Goal: Find specific page/section: Find specific page/section

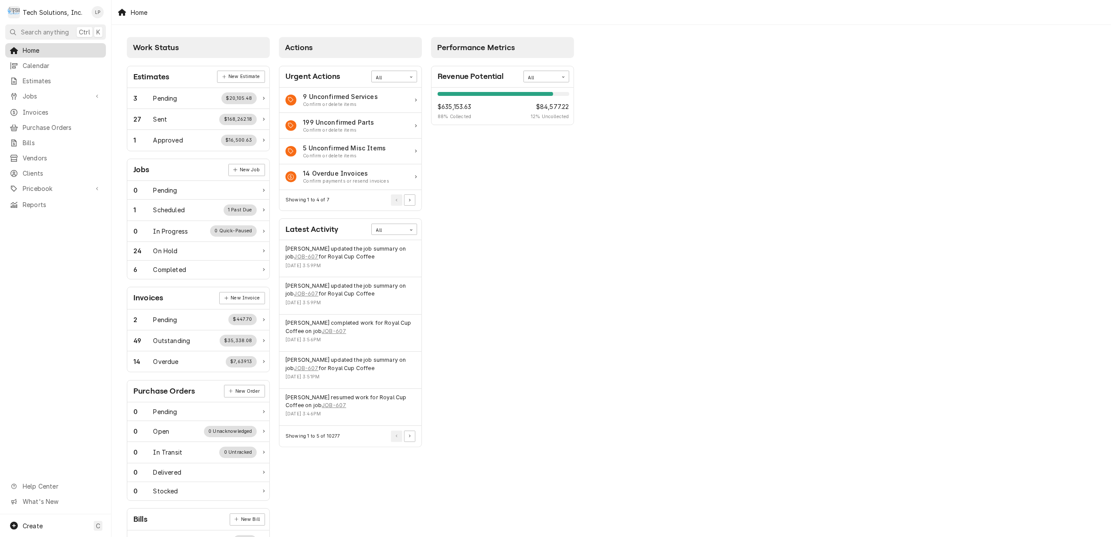
click at [29, 46] on span "Home" at bounding box center [62, 50] width 79 height 9
click at [47, 34] on span "Search anything" at bounding box center [45, 31] width 48 height 9
click at [783, 107] on body "T Tech Solutions, Inc. LP Search anything Ctrl K Home Calendar Estimates Jobs J…" at bounding box center [555, 268] width 1111 height 537
click at [37, 172] on span "Clients" at bounding box center [62, 173] width 79 height 9
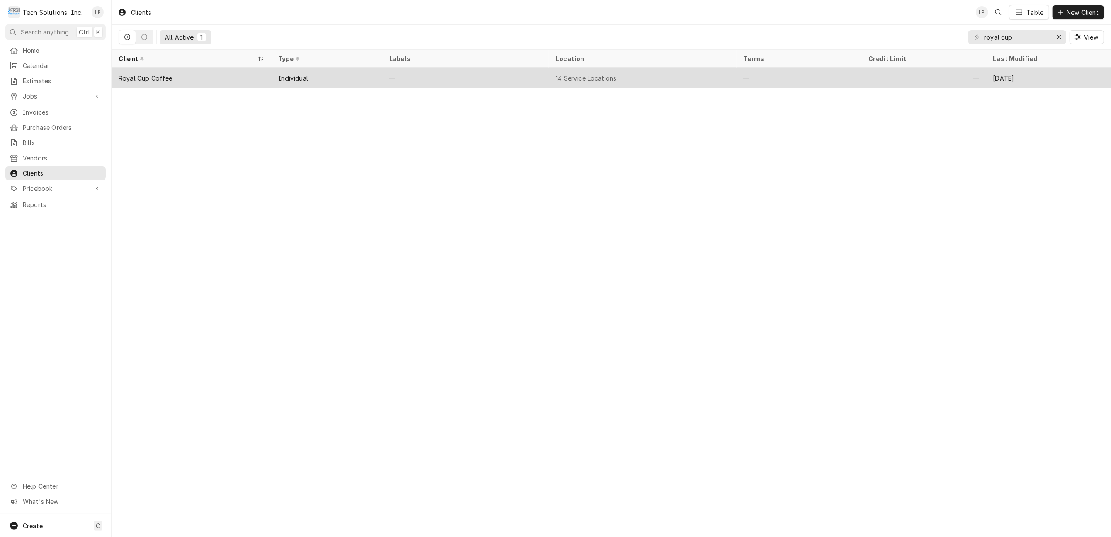
click at [230, 75] on div "Royal Cup Coffee" at bounding box center [191, 78] width 159 height 21
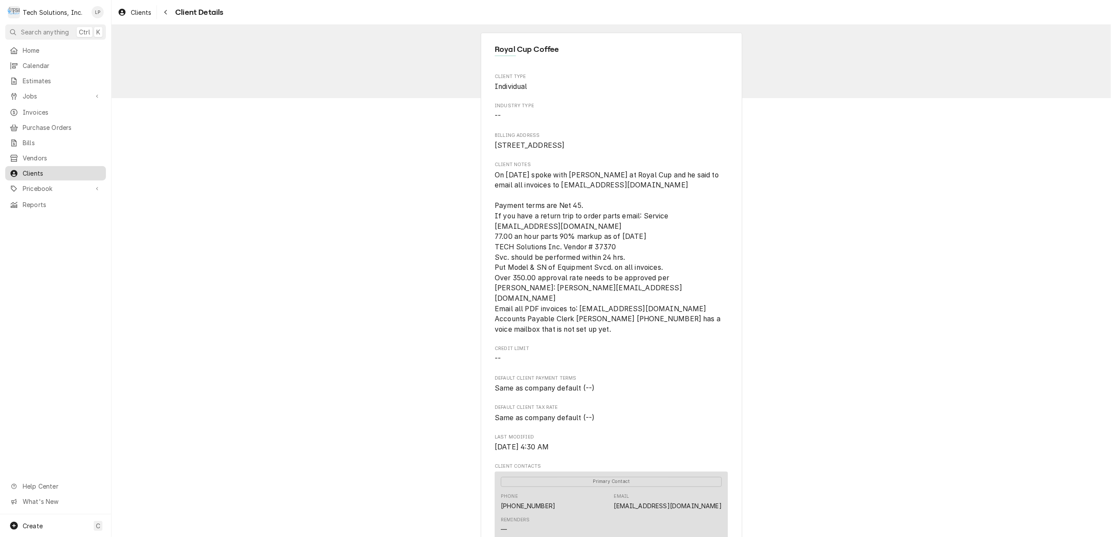
click at [37, 170] on span "Clients" at bounding box center [62, 173] width 79 height 9
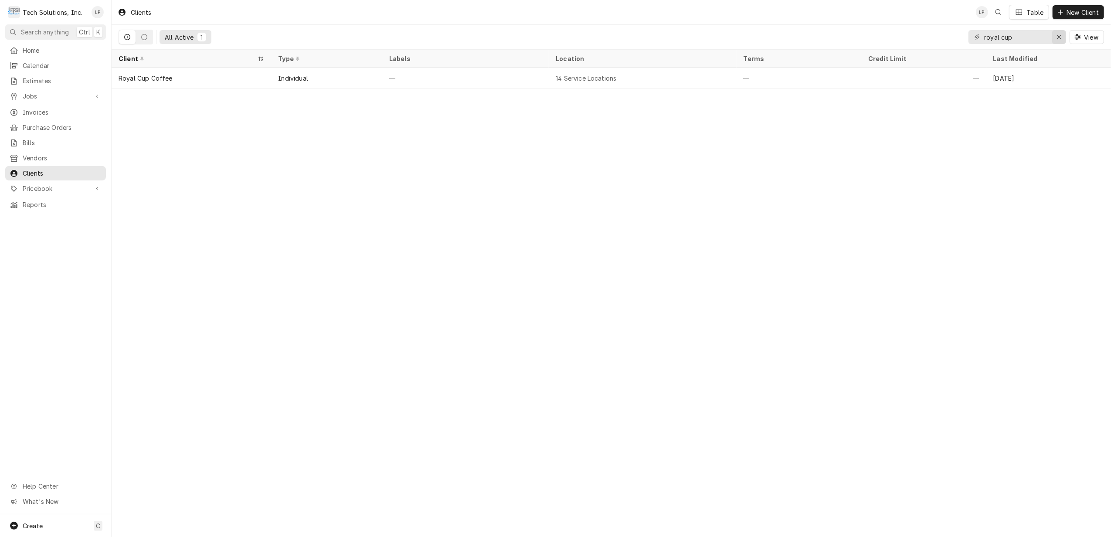
click at [1054, 37] on div "Erase input" at bounding box center [1058, 37] width 9 height 9
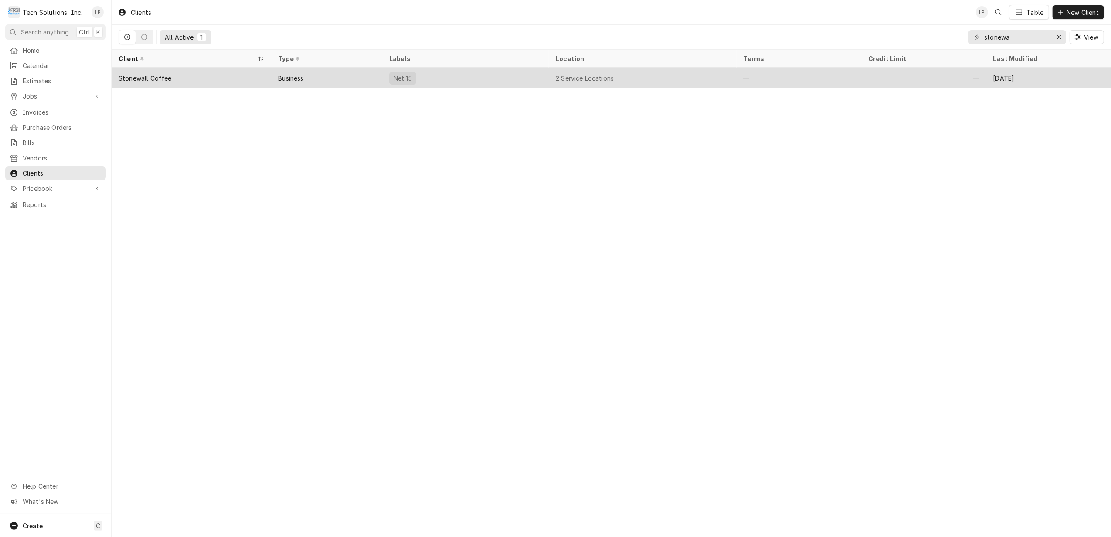
type input "stonewa"
click at [510, 84] on div "Net 15" at bounding box center [465, 78] width 166 height 21
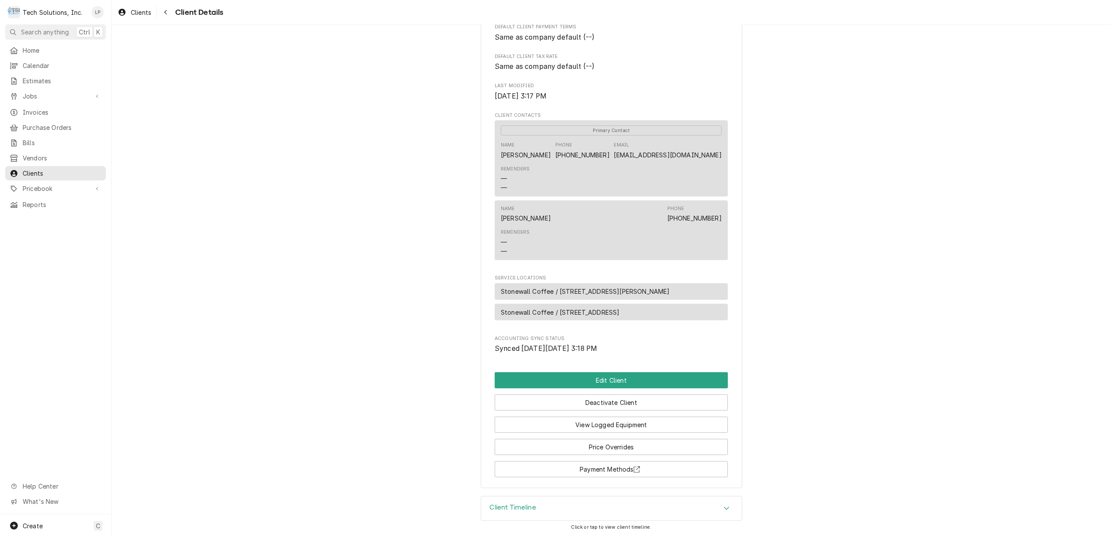
scroll to position [281, 0]
click at [635, 427] on button "View Logged Equipment" at bounding box center [610, 424] width 233 height 16
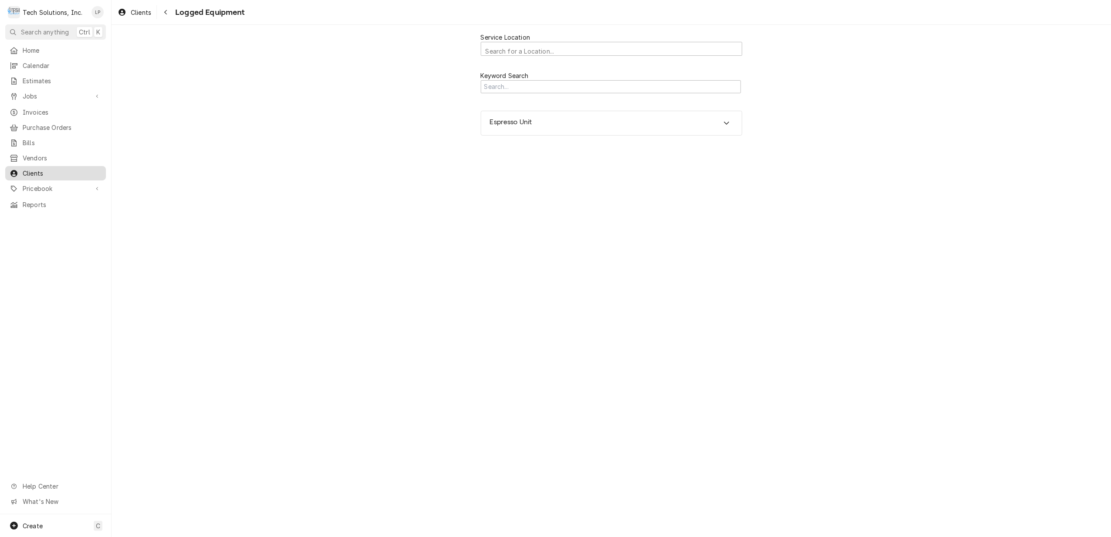
click at [40, 169] on span "Clients" at bounding box center [62, 173] width 79 height 9
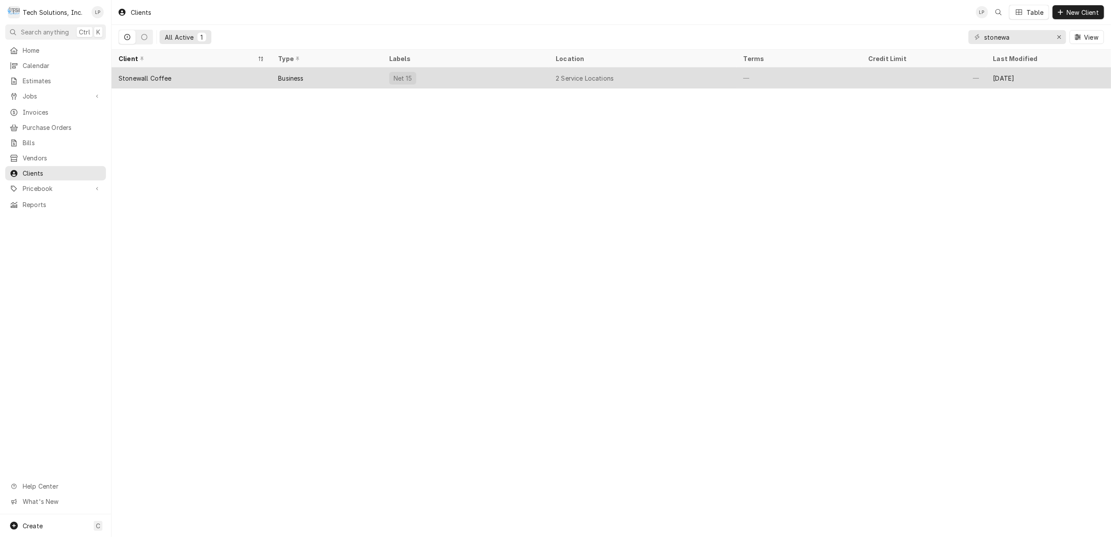
click at [503, 71] on div "Net 15" at bounding box center [465, 78] width 166 height 21
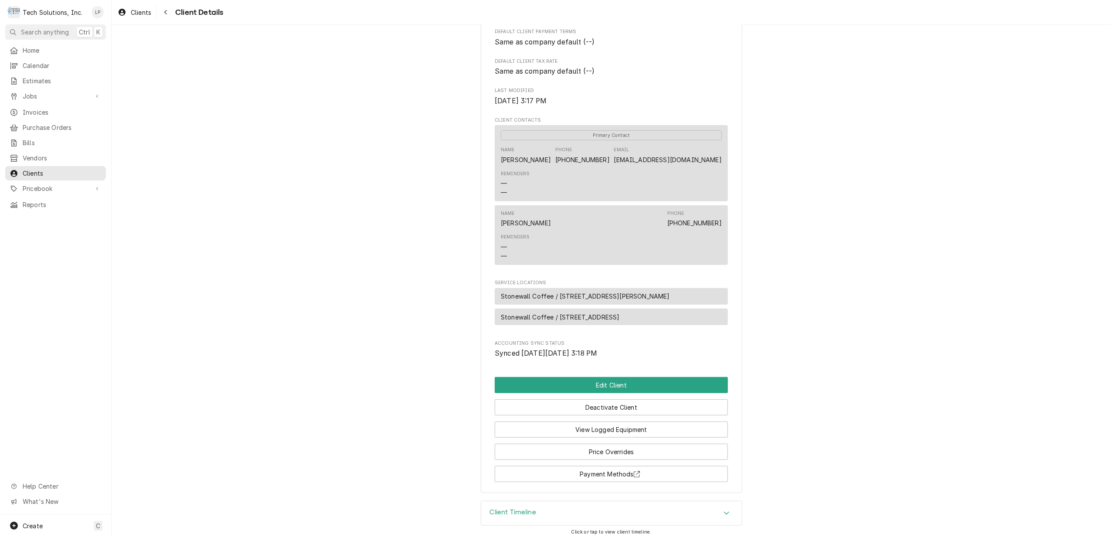
scroll to position [281, 0]
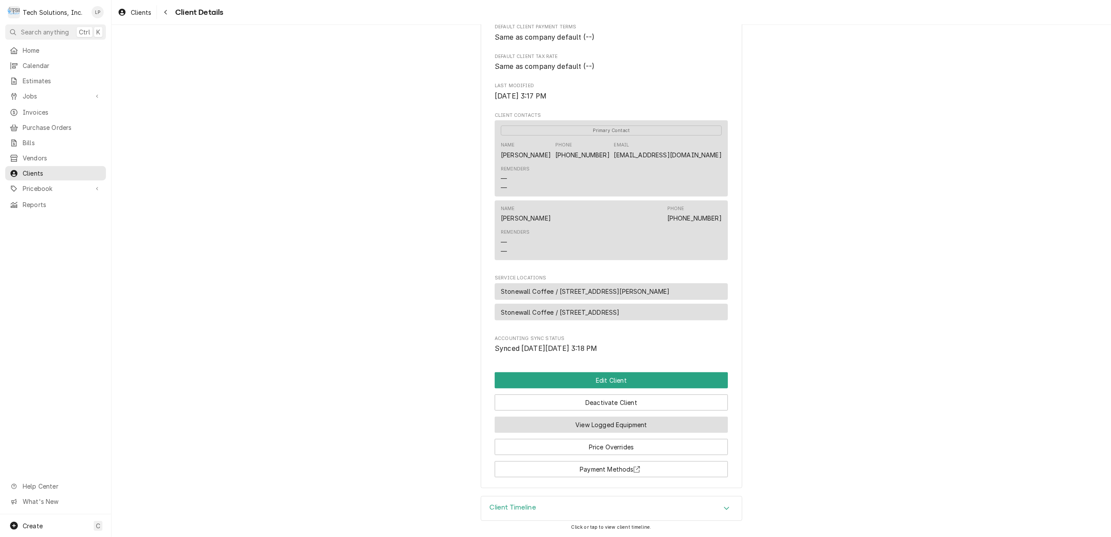
click at [682, 425] on button "View Logged Equipment" at bounding box center [610, 424] width 233 height 16
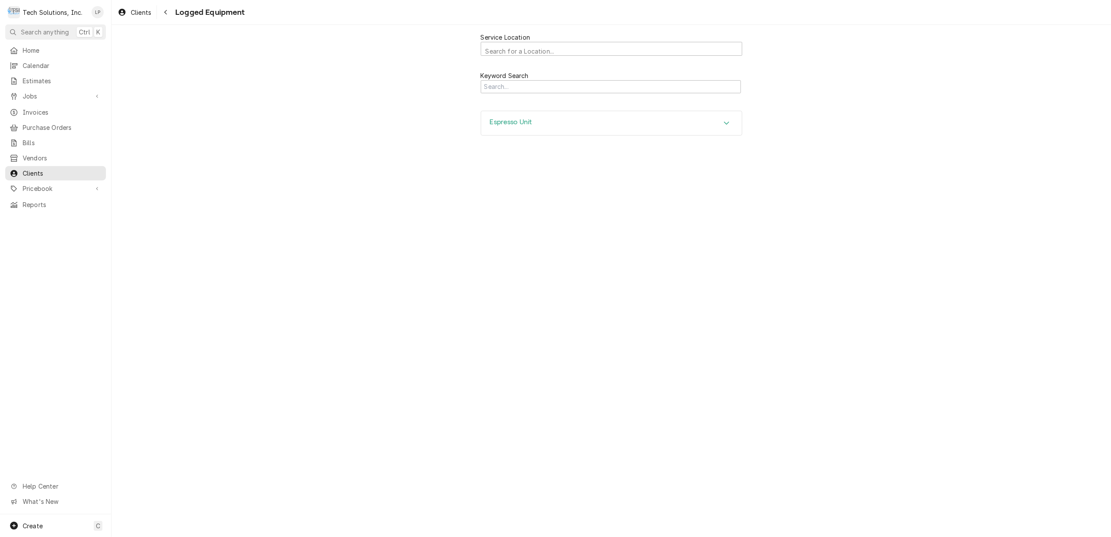
click at [731, 123] on div "Accordion Header" at bounding box center [726, 123] width 13 height 10
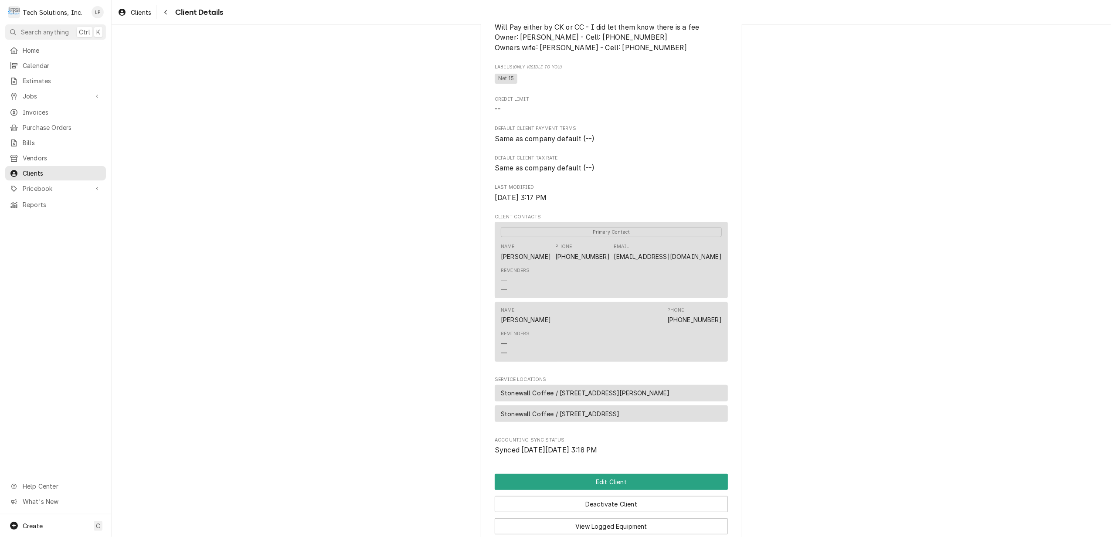
scroll to position [166, 0]
